Goal: Transaction & Acquisition: Purchase product/service

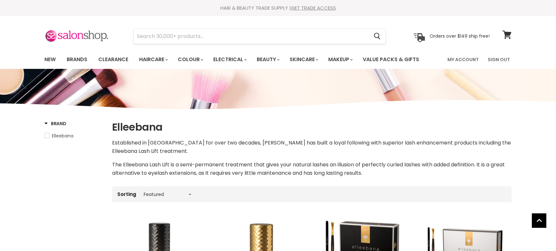
select select "manual"
click at [215, 39] on input "Search" at bounding box center [251, 36] width 235 height 15
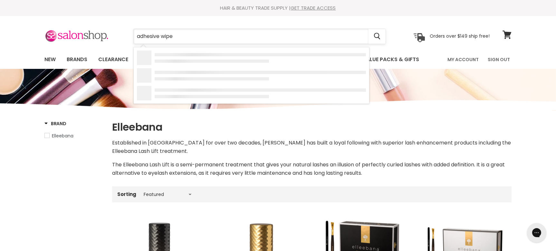
type input "adhesive wipes"
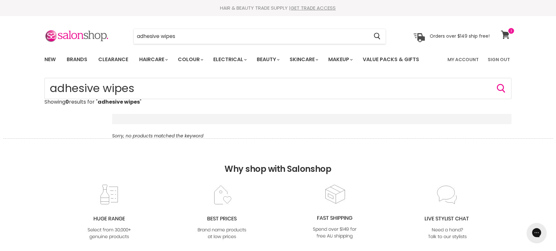
click at [507, 36] on icon at bounding box center [505, 35] width 9 height 8
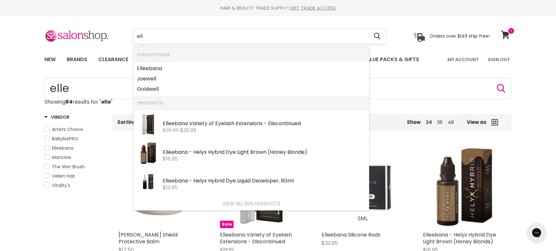
type input "elle"
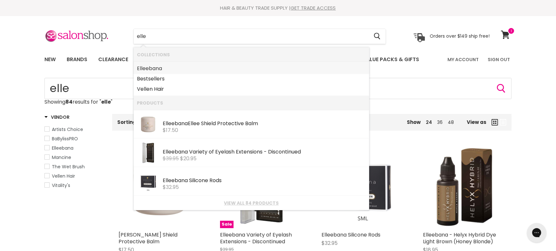
click at [148, 68] on link "Elle ebana" at bounding box center [251, 68] width 229 height 10
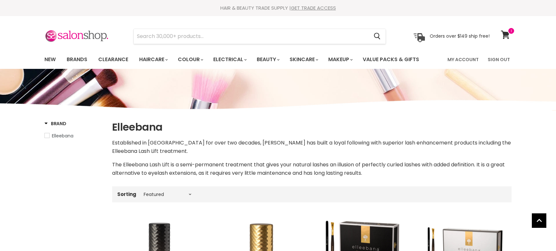
select select "manual"
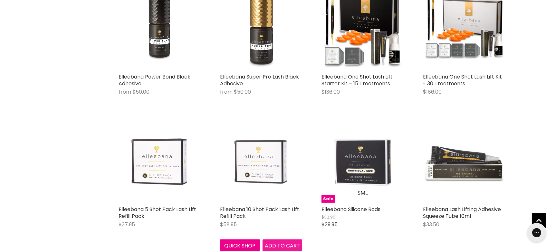
click at [277, 246] on span "Add to cart" at bounding box center [282, 245] width 35 height 7
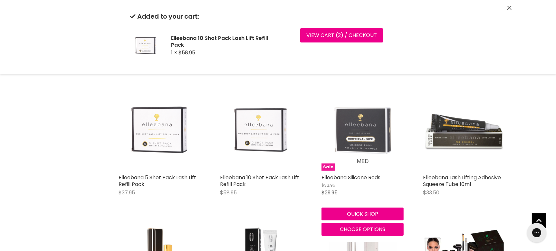
scroll to position [276, 0]
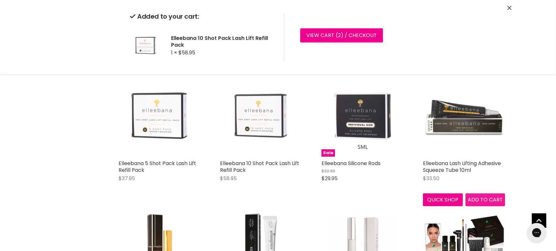
click at [490, 200] on div "Elleebana Lash Lifting Adhesive Squeeze Tube 10ml [GEOGRAPHIC_DATA] $33.50 [PER…" at bounding box center [463, 140] width 95 height 145
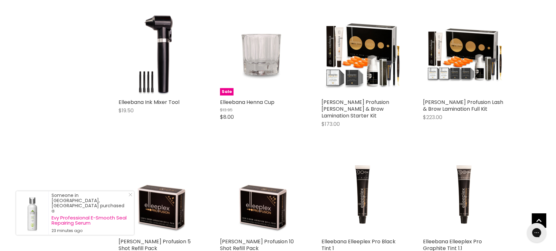
scroll to position [782, 0]
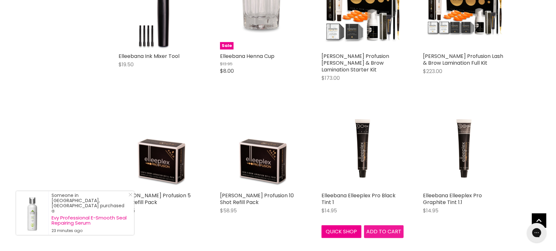
click at [383, 230] on span "Add to cart" at bounding box center [383, 231] width 35 height 7
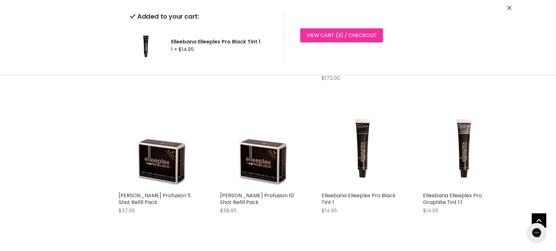
click at [346, 35] on link "View cart ( 3 ) / Checkout" at bounding box center [341, 35] width 83 height 14
